Goal: Transaction & Acquisition: Purchase product/service

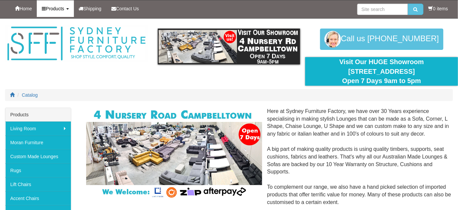
click at [59, 9] on span "Products" at bounding box center [55, 8] width 18 height 5
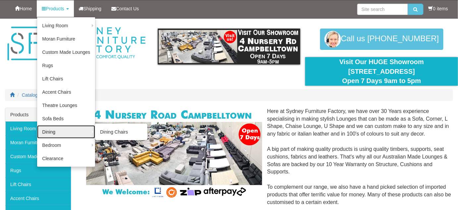
click at [59, 130] on link "Dining" at bounding box center [66, 131] width 58 height 13
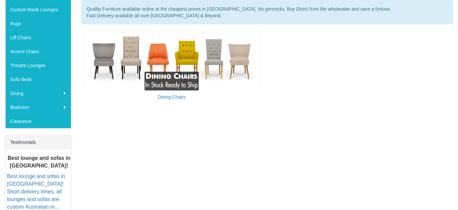
scroll to position [147, 0]
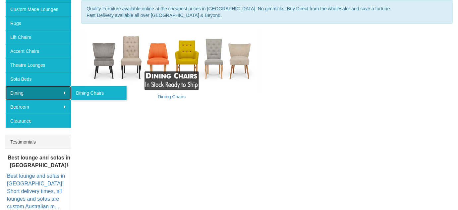
click at [31, 89] on link "Dining" at bounding box center [38, 93] width 66 height 14
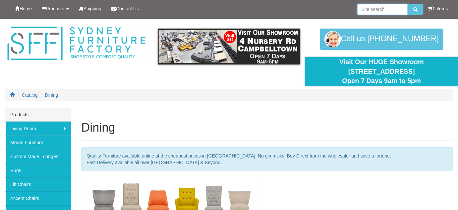
click at [365, 8] on input "search" at bounding box center [382, 9] width 51 height 11
type input "dining table"
click at [408, 4] on button "submit" at bounding box center [416, 9] width 16 height 11
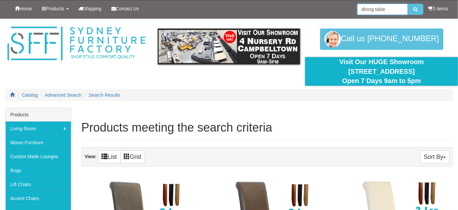
click at [388, 12] on input "dining table" at bounding box center [382, 9] width 51 height 11
click at [408, 4] on button "submit" at bounding box center [416, 9] width 16 height 11
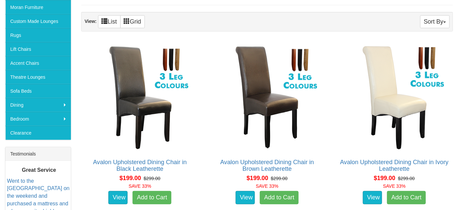
scroll to position [136, 0]
